Goal: Check status: Check status

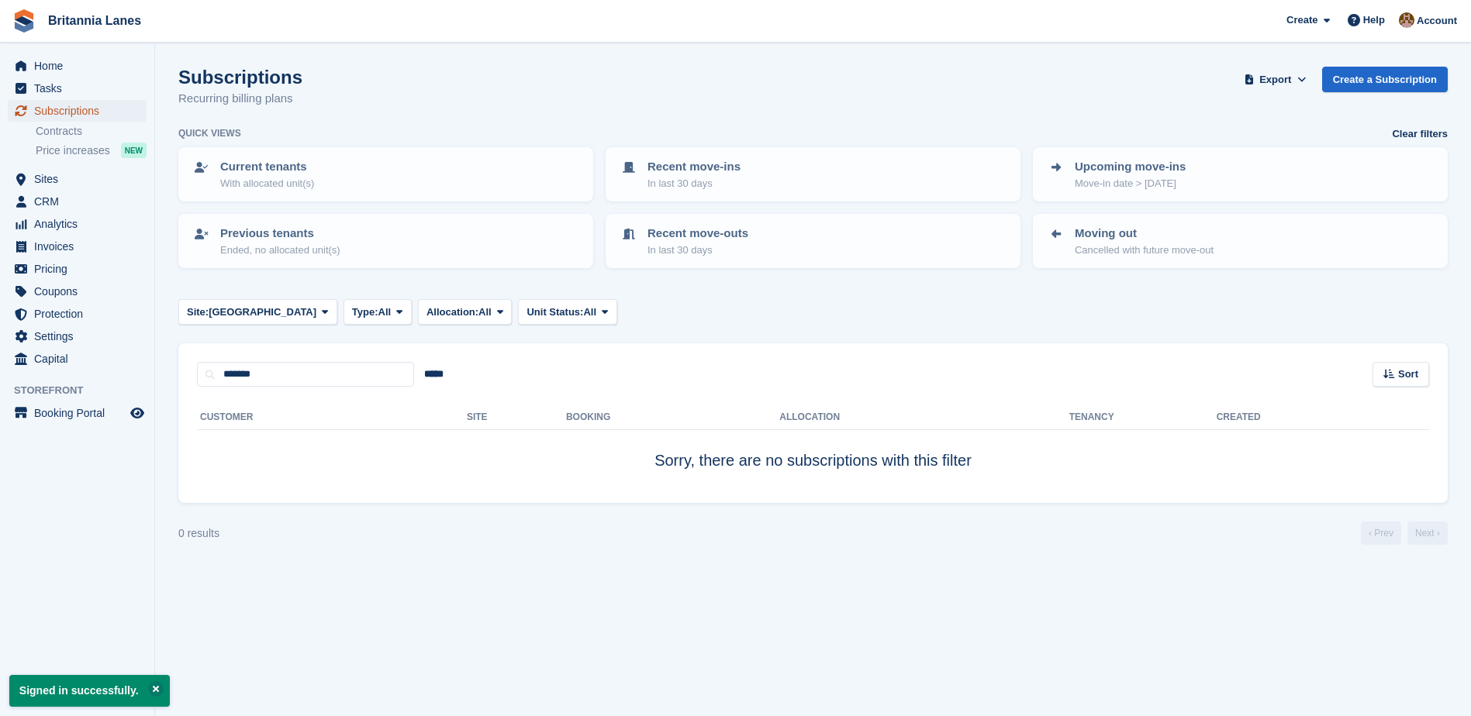
click at [58, 110] on span "Subscriptions" at bounding box center [80, 111] width 93 height 22
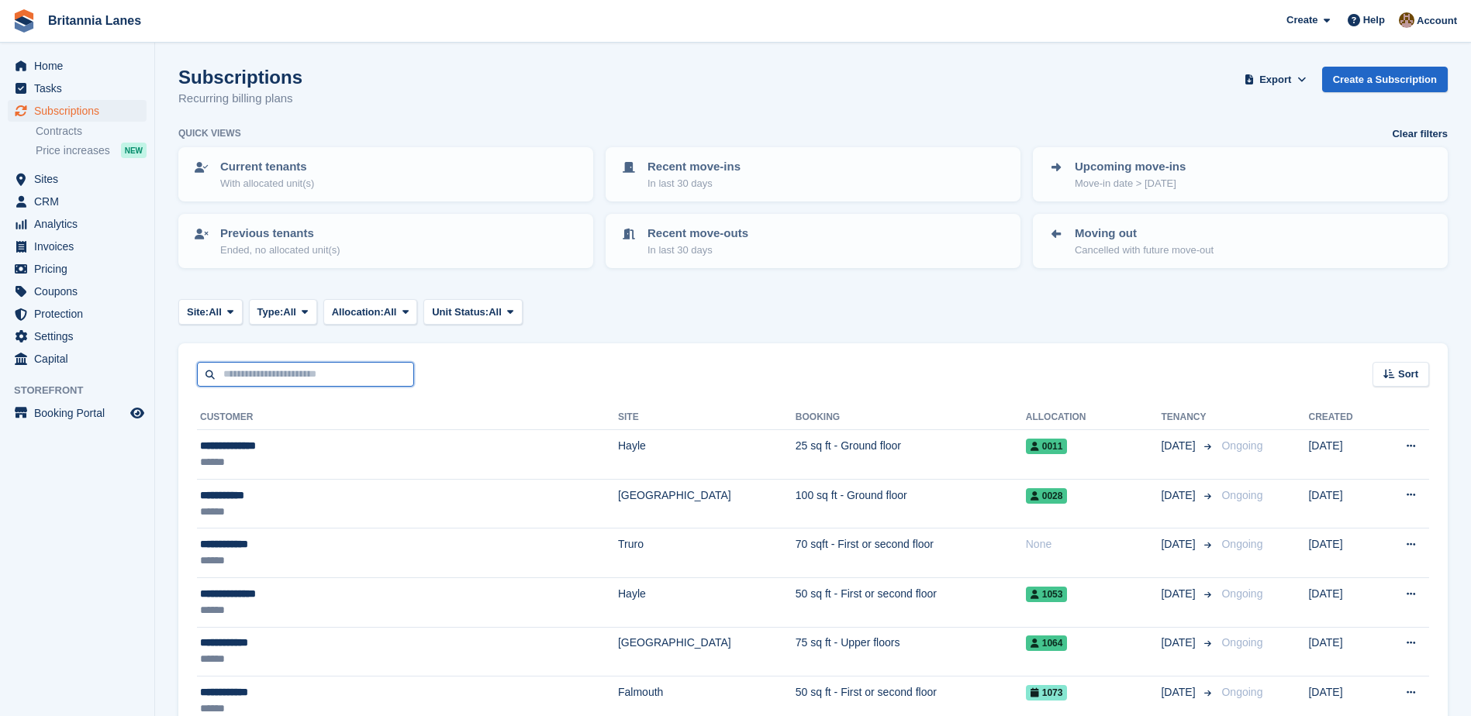
click at [258, 374] on input "text" at bounding box center [305, 375] width 217 height 26
click at [236, 306] on span at bounding box center [230, 311] width 12 height 12
click at [233, 431] on link "[GEOGRAPHIC_DATA]" at bounding box center [255, 433] width 140 height 28
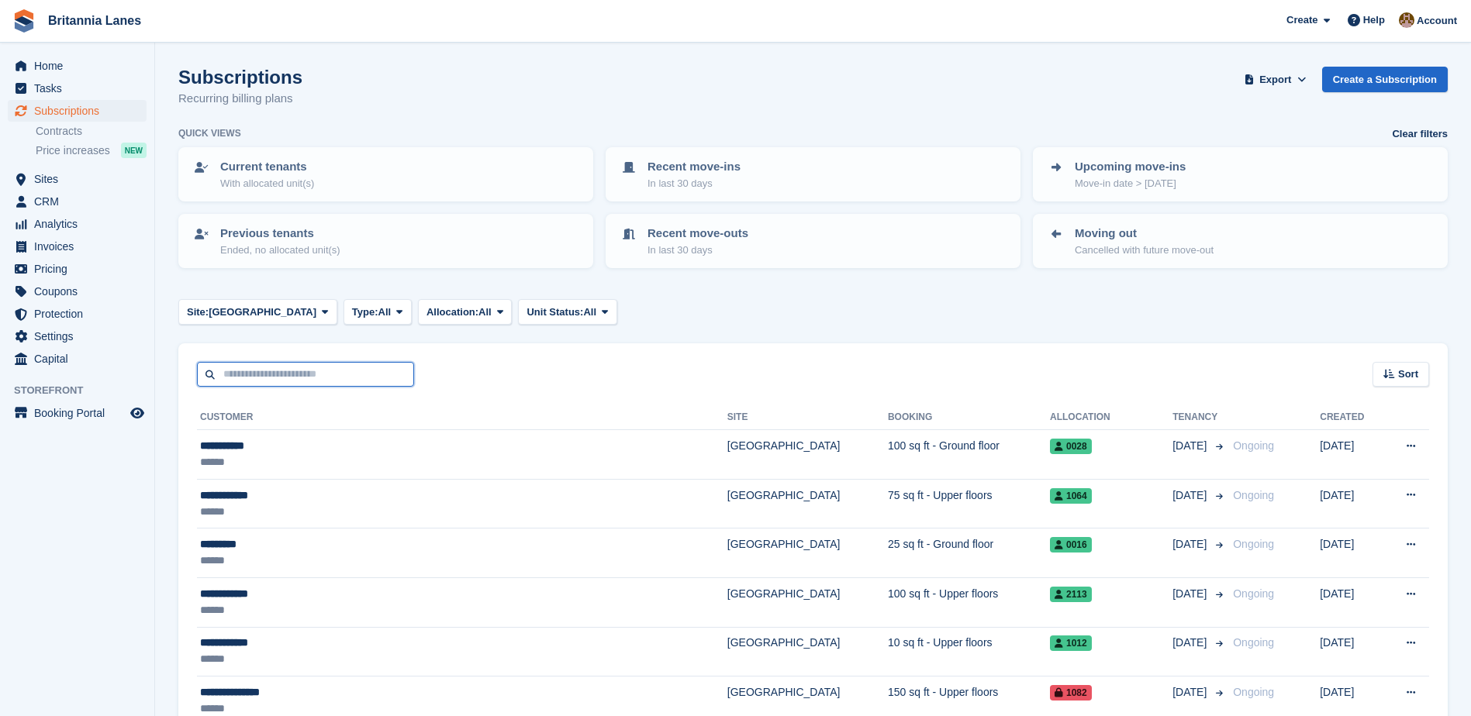
click at [257, 377] on input "text" at bounding box center [305, 375] width 217 height 26
type input "*****"
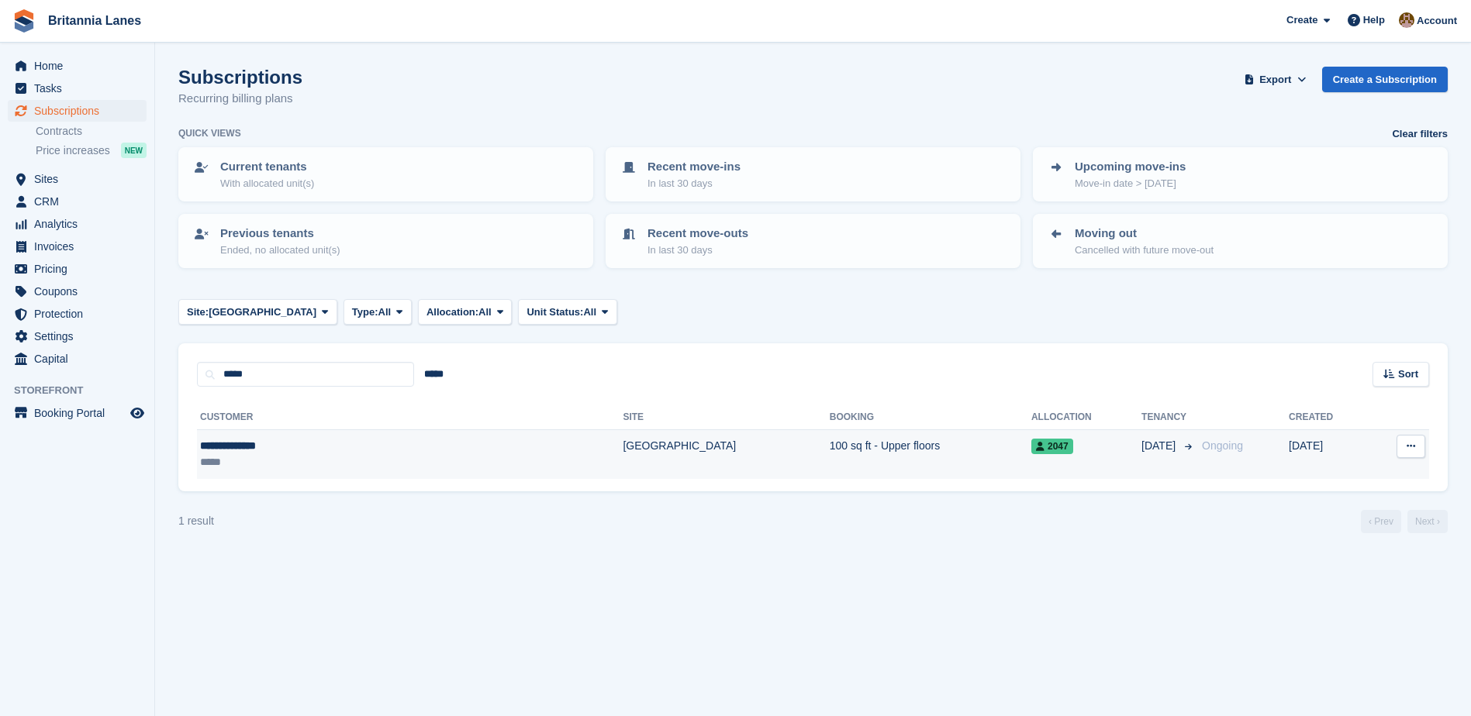
click at [253, 459] on div "*****" at bounding box center [315, 462] width 230 height 16
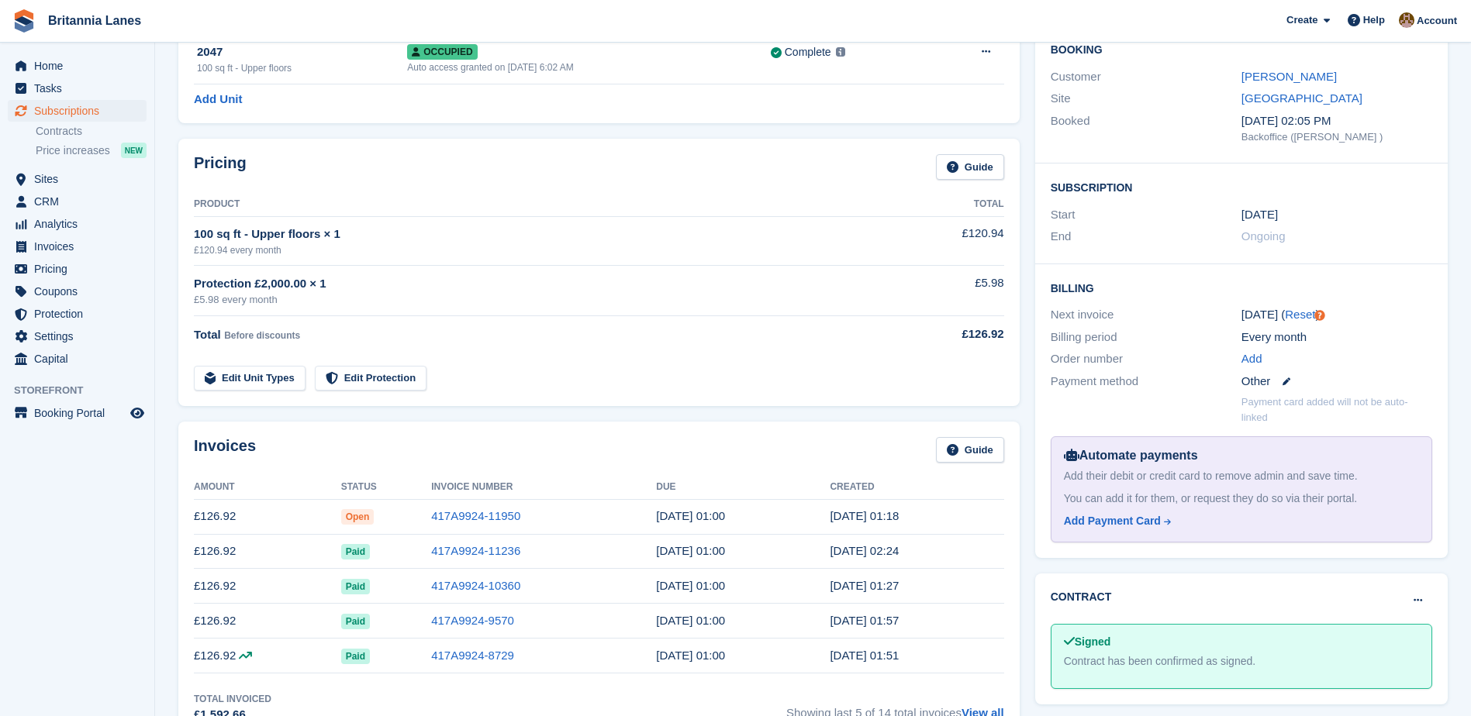
scroll to position [155, 0]
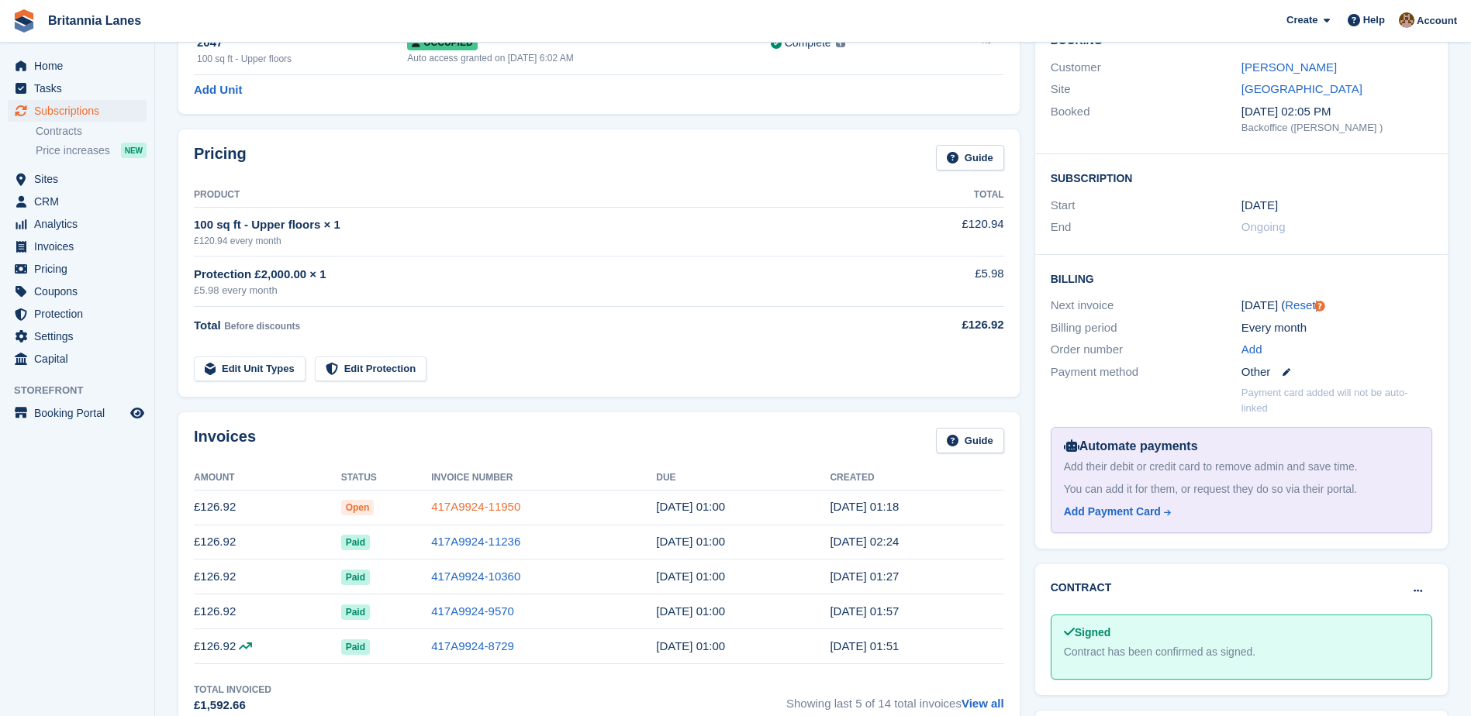
click at [486, 506] on link "417A9924-11950" at bounding box center [475, 506] width 89 height 13
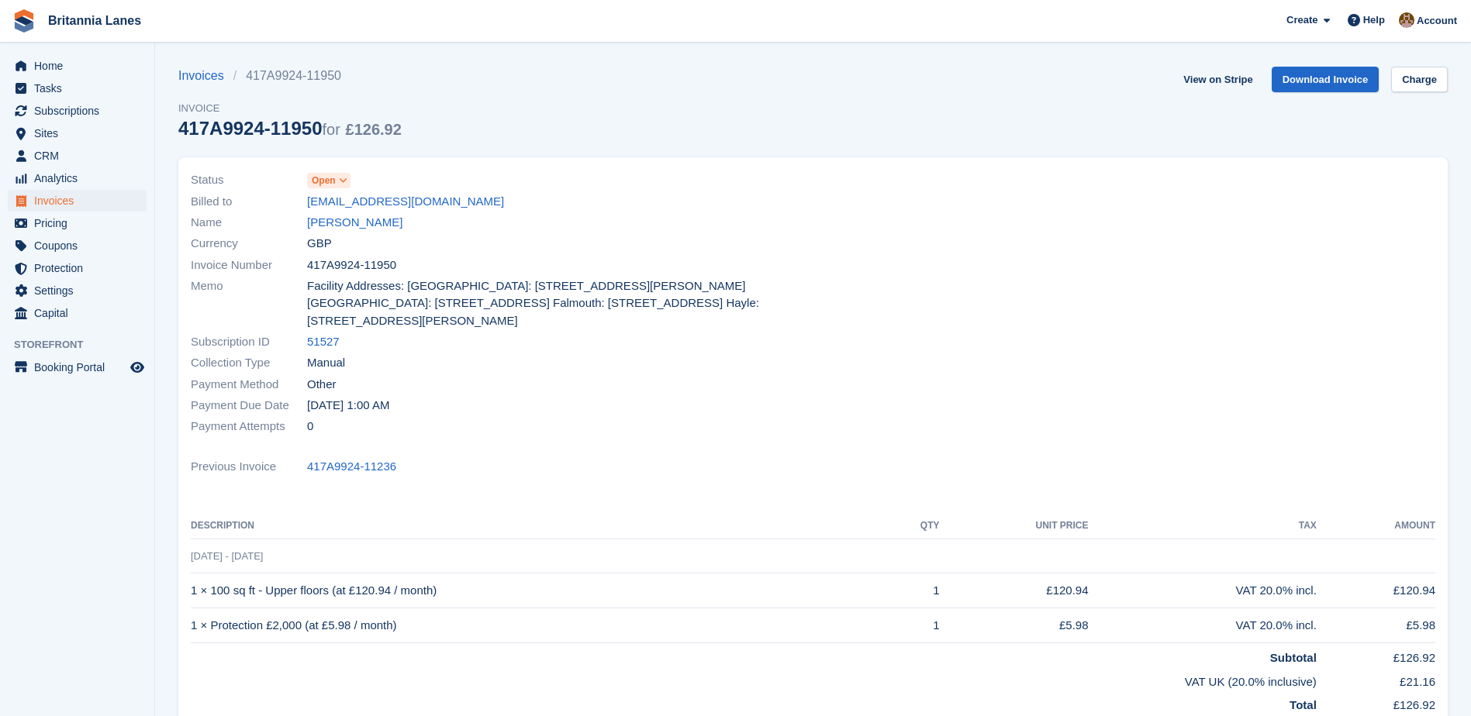
click at [337, 185] on span at bounding box center [343, 180] width 12 height 12
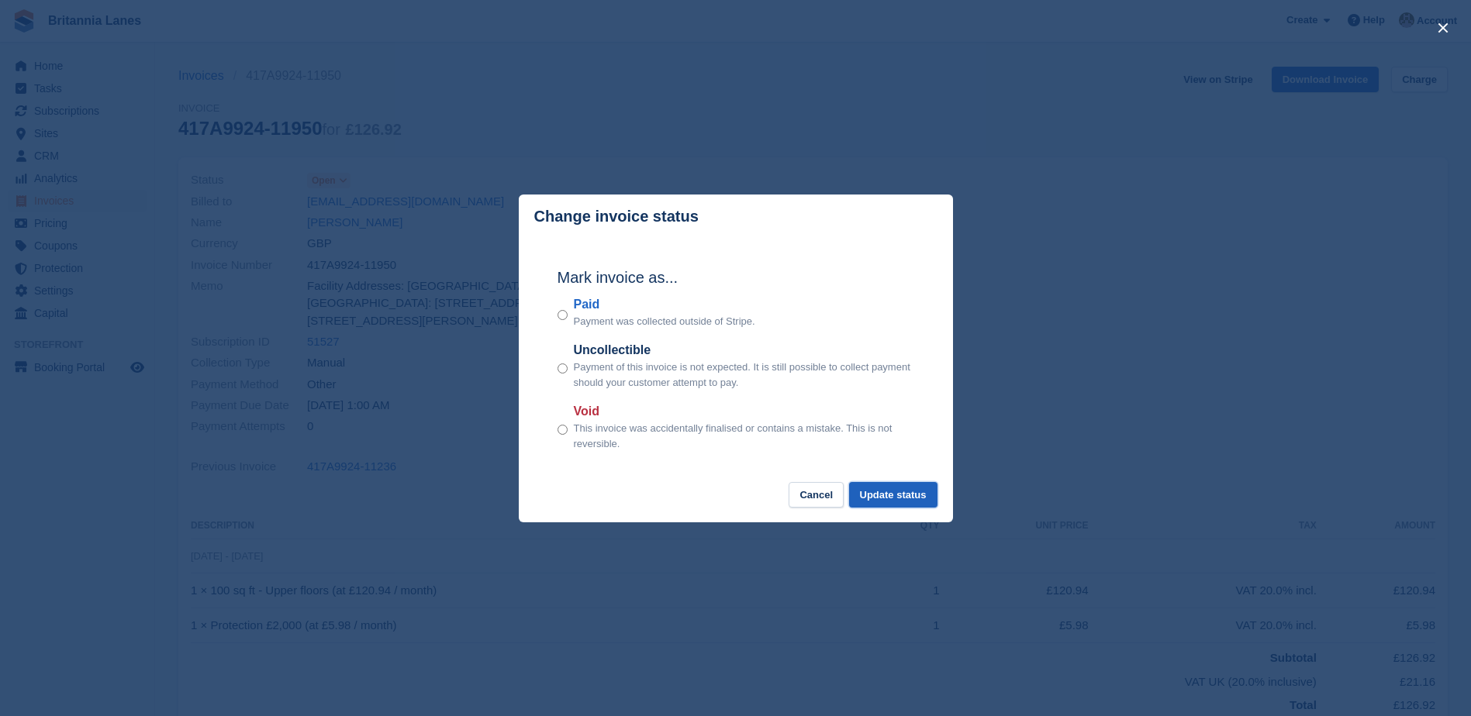
click at [921, 491] on button "Update status" at bounding box center [893, 495] width 88 height 26
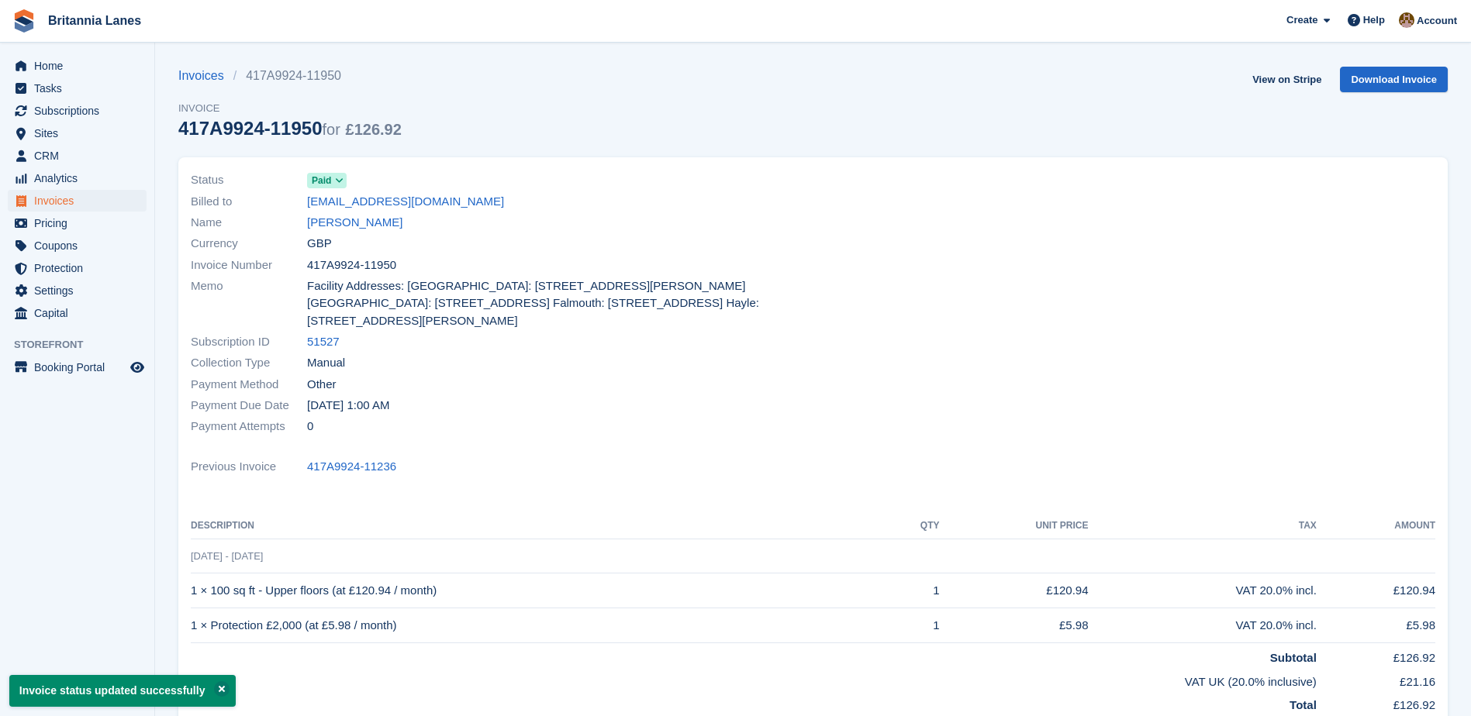
drag, startPoint x: 312, startPoint y: 126, endPoint x: 183, endPoint y: 132, distance: 128.8
click at [183, 132] on div "417A9924-11950 for £126.92" at bounding box center [289, 128] width 223 height 21
copy div "417A9924-11950"
